Goal: Information Seeking & Learning: Understand process/instructions

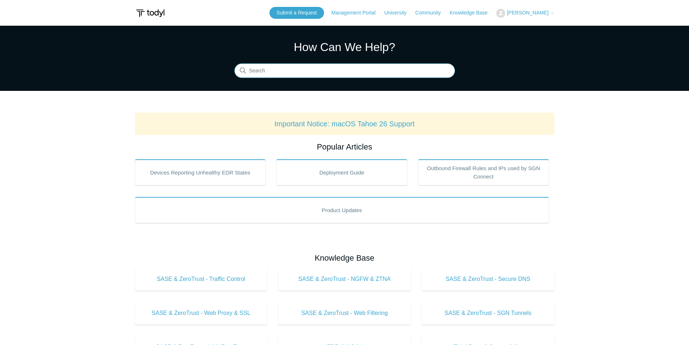
click at [350, 71] on input "Search" at bounding box center [344, 71] width 221 height 14
type input "uninstall [PERSON_NAME]"
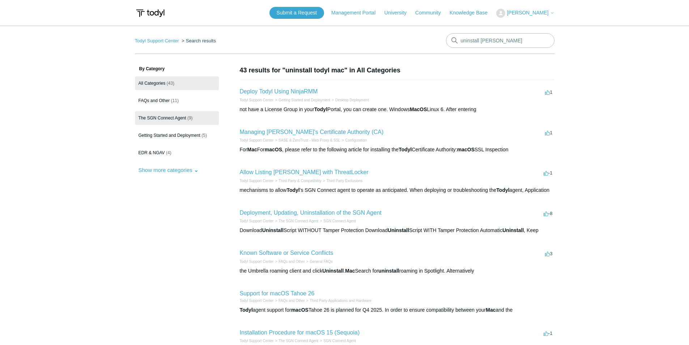
click at [192, 115] on link "The SGN Connect Agent (9)" at bounding box center [177, 118] width 84 height 14
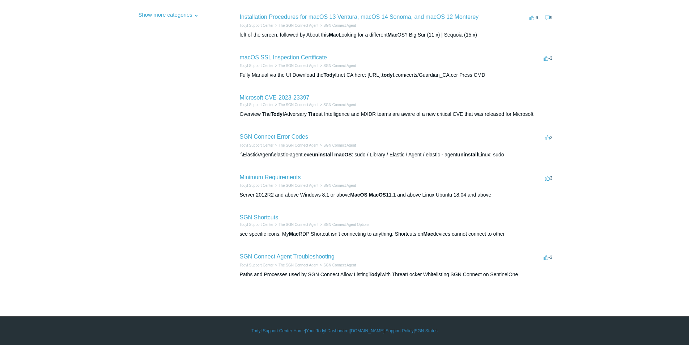
scroll to position [10, 0]
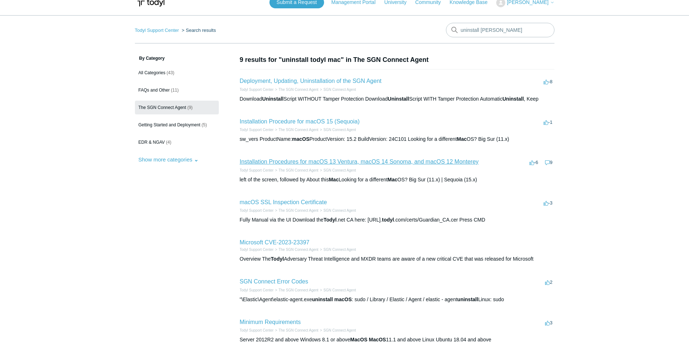
click at [349, 163] on link "Installation Procedures for macOS 13 Ventura, macOS 14 Sonoma, and macOS 12 Mon…" at bounding box center [359, 161] width 239 height 6
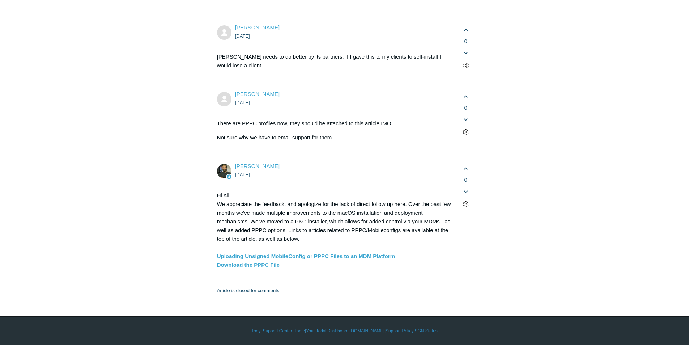
scroll to position [2422, 0]
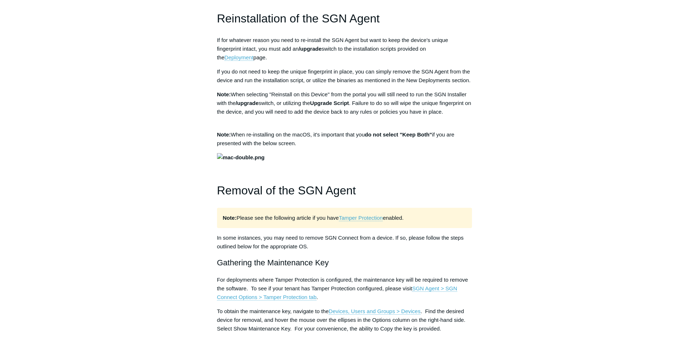
scroll to position [940, 0]
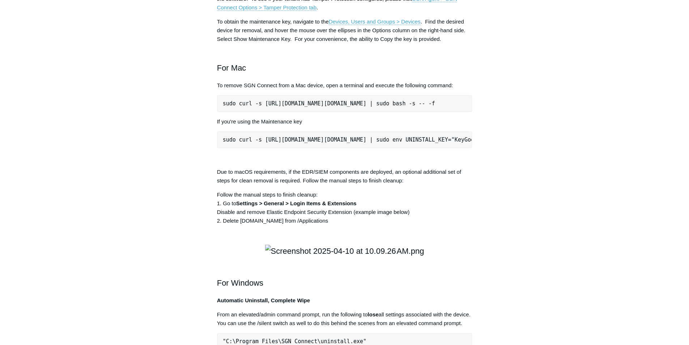
drag, startPoint x: 223, startPoint y: 208, endPoint x: 462, endPoint y: 208, distance: 239.0
click at [463, 112] on pre "sudo curl -s [URL][DOMAIN_NAME][DOMAIN_NAME] | sudo bash -s -- -f" at bounding box center [344, 103] width 255 height 17
copy pre "sudo curl -s [URL][DOMAIN_NAME][DOMAIN_NAME] | sudo bash -s -- -f"
click at [560, 127] on main "Todyl Support Center The SGN Connect Agent SGN Connect Agent Articles in this s…" at bounding box center [344, 122] width 689 height 2072
drag, startPoint x: 223, startPoint y: 208, endPoint x: 462, endPoint y: 203, distance: 238.3
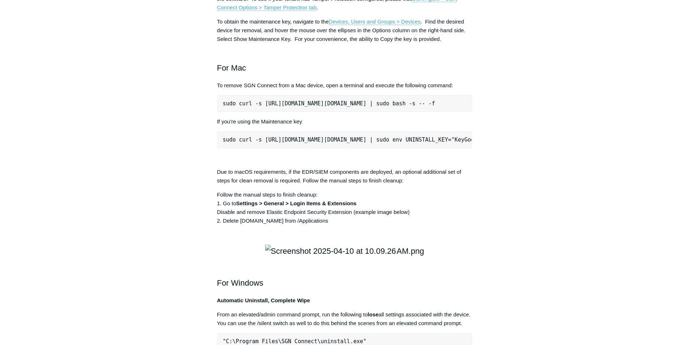
click at [462, 112] on pre "sudo curl -s [URL][DOMAIN_NAME][DOMAIN_NAME] | sudo bash -s -- -f" at bounding box center [344, 103] width 255 height 17
copy pre "sudo curl -s [URL][DOMAIN_NAME][DOMAIN_NAME] | sudo bash -s -- -f"
